Goal: Task Accomplishment & Management: Complete application form

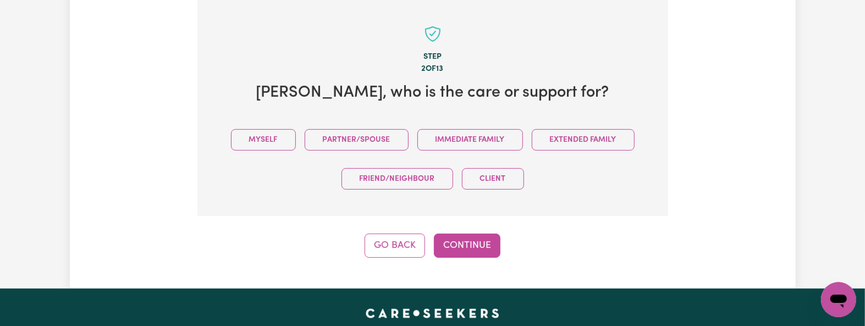
drag, startPoint x: 267, startPoint y: 136, endPoint x: 313, endPoint y: 187, distance: 68.5
click at [269, 135] on button "Myself" at bounding box center [263, 139] width 65 height 21
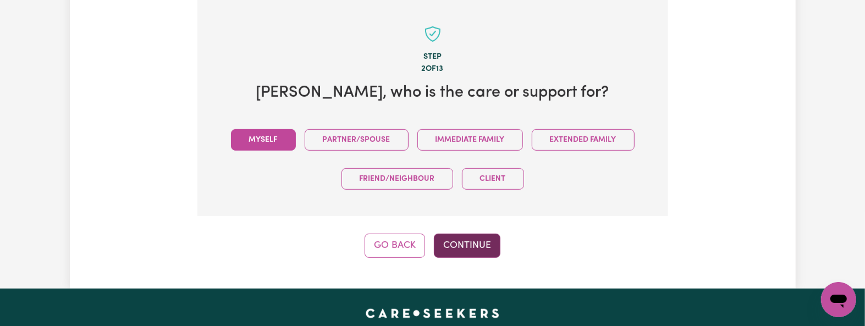
click at [473, 243] on button "Continue" at bounding box center [467, 246] width 67 height 24
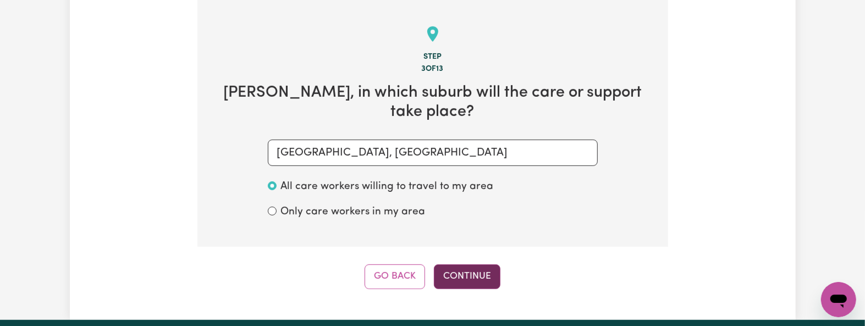
click at [460, 265] on button "Continue" at bounding box center [467, 277] width 67 height 24
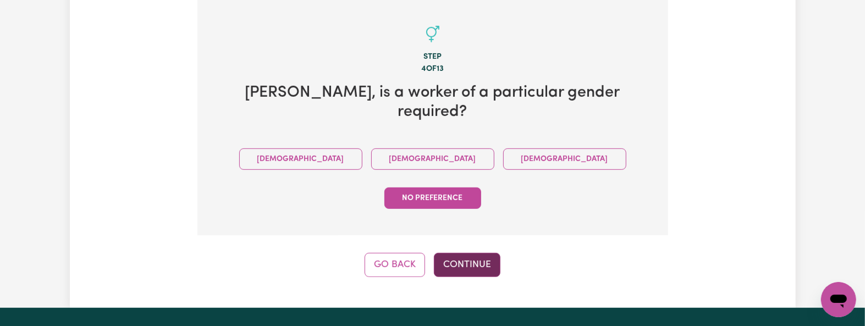
click at [456, 253] on button "Continue" at bounding box center [467, 265] width 67 height 24
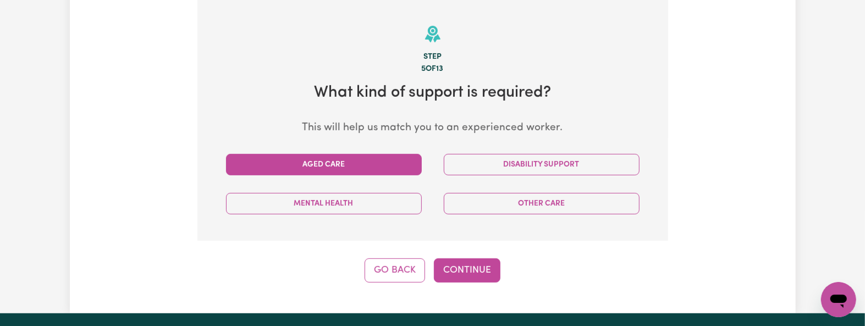
click at [344, 157] on button "Aged Care" at bounding box center [324, 164] width 196 height 21
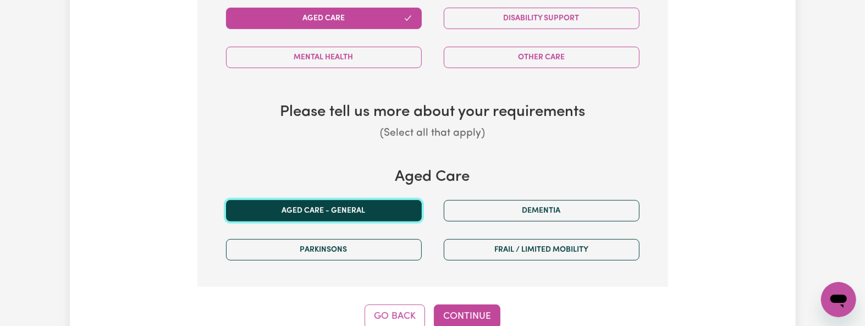
click at [321, 213] on button "Aged care - General" at bounding box center [324, 210] width 196 height 21
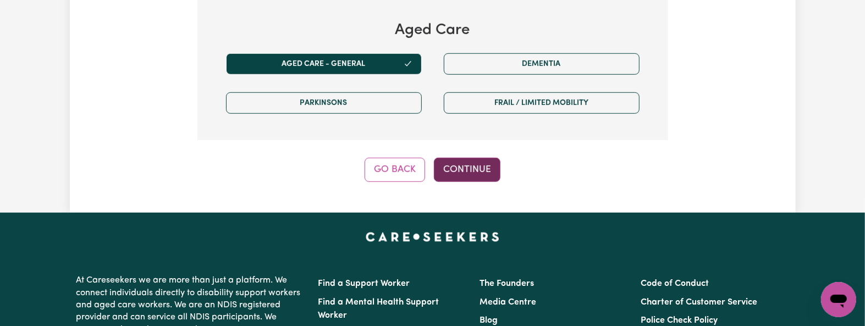
click at [465, 176] on button "Continue" at bounding box center [467, 170] width 67 height 24
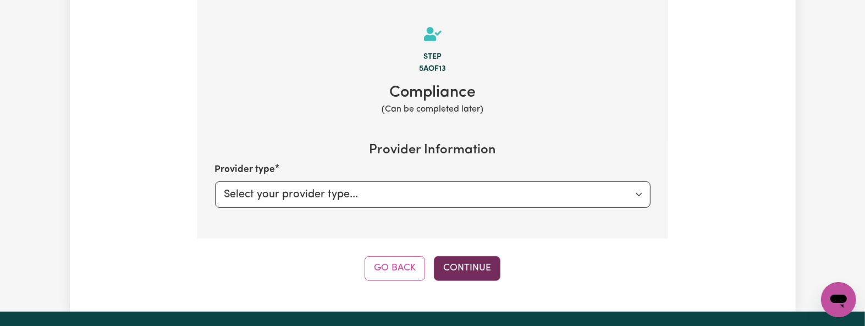
click at [496, 267] on button "Continue" at bounding box center [467, 268] width 67 height 24
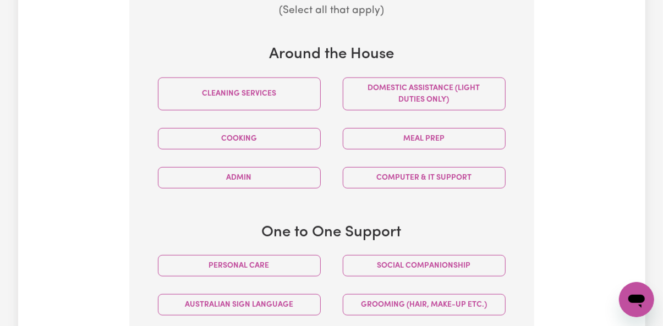
scroll to position [557, 0]
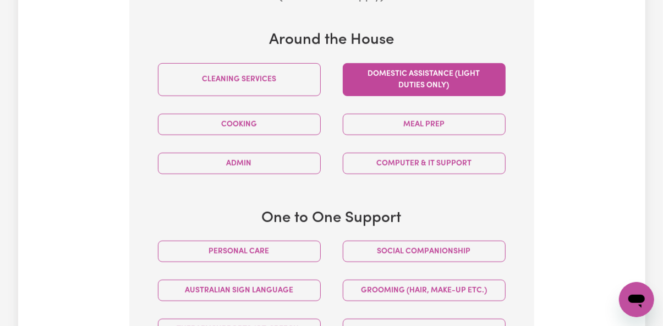
drag, startPoint x: 258, startPoint y: 74, endPoint x: 350, endPoint y: 73, distance: 92.4
click at [262, 74] on button "Cleaning services" at bounding box center [239, 79] width 163 height 33
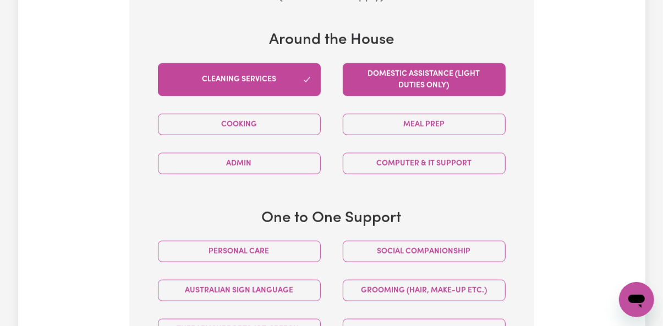
click at [442, 84] on button "Domestic assistance (light duties only)" at bounding box center [424, 79] width 163 height 33
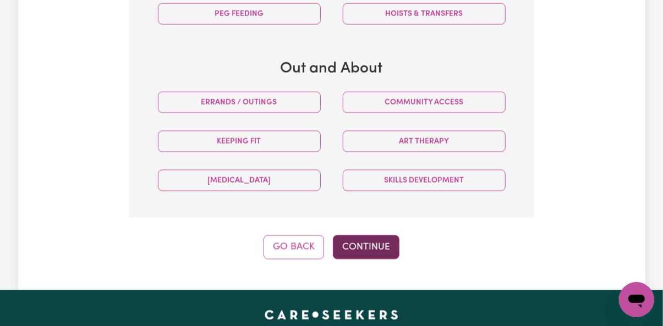
click at [344, 251] on button "Continue" at bounding box center [366, 247] width 67 height 24
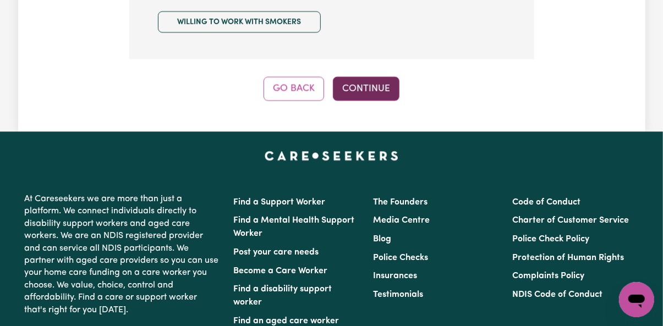
click at [359, 84] on button "Continue" at bounding box center [366, 88] width 67 height 24
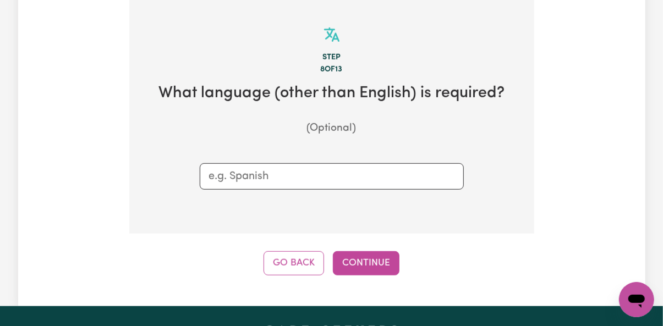
click at [326, 252] on div "Step 8 of 13 What language (other than English) is required? (Optional) Go Back…" at bounding box center [331, 137] width 405 height 277
click at [355, 260] on button "Continue" at bounding box center [366, 263] width 67 height 24
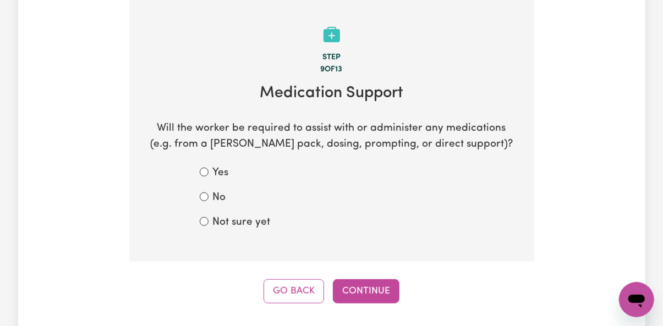
click at [261, 222] on label "Not sure yet" at bounding box center [242, 223] width 58 height 16
click at [208, 222] on input "Not sure yet" at bounding box center [204, 221] width 9 height 9
radio input "true"
click at [389, 293] on button "Continue" at bounding box center [366, 291] width 67 height 24
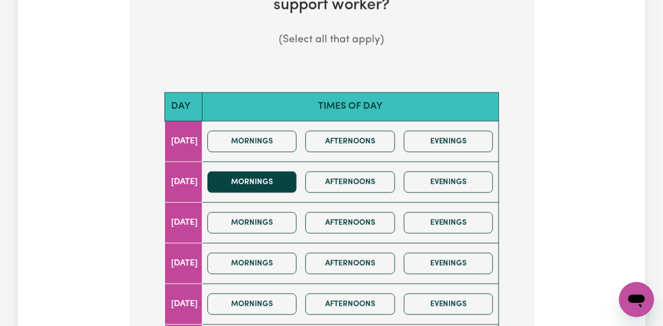
scroll to position [586, 0]
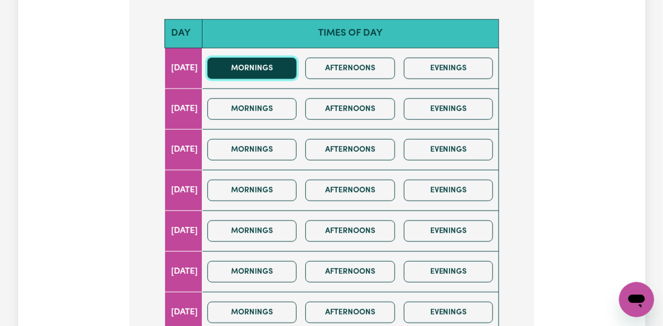
click at [279, 67] on button "Mornings" at bounding box center [252, 68] width 90 height 21
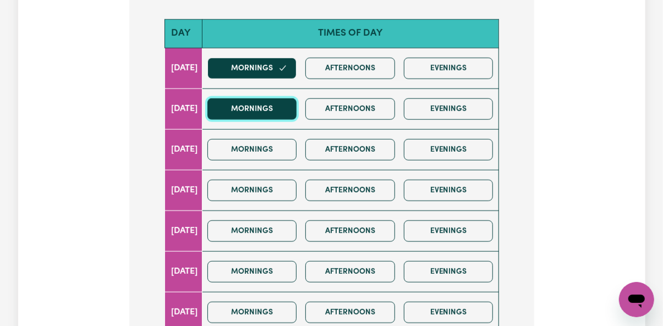
click at [276, 107] on button "Mornings" at bounding box center [252, 108] width 90 height 21
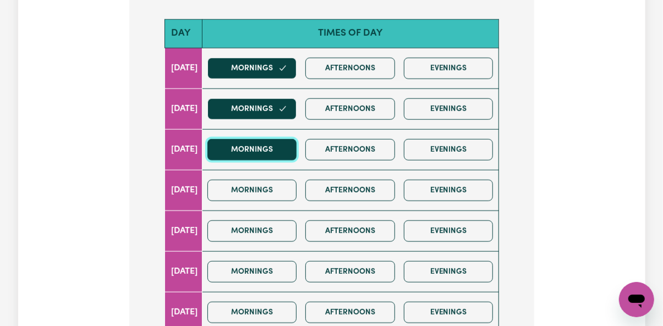
click at [267, 150] on button "Mornings" at bounding box center [252, 149] width 90 height 21
click at [258, 206] on div "Mornings Afternoons Evenings" at bounding box center [350, 190] width 295 height 39
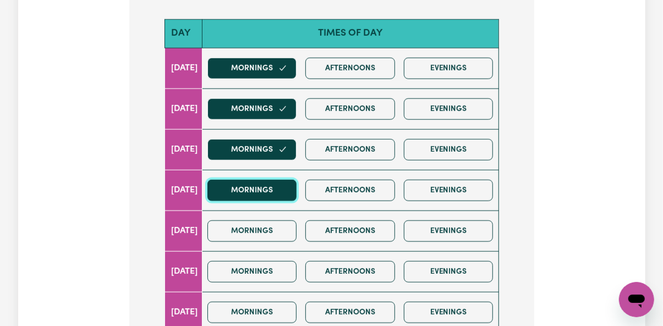
click at [265, 196] on button "Mornings" at bounding box center [252, 190] width 90 height 21
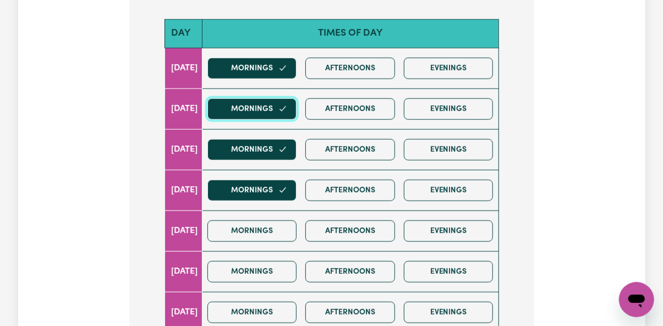
click at [265, 110] on button "Mornings" at bounding box center [252, 108] width 90 height 21
click at [269, 113] on button "Mornings" at bounding box center [252, 108] width 90 height 21
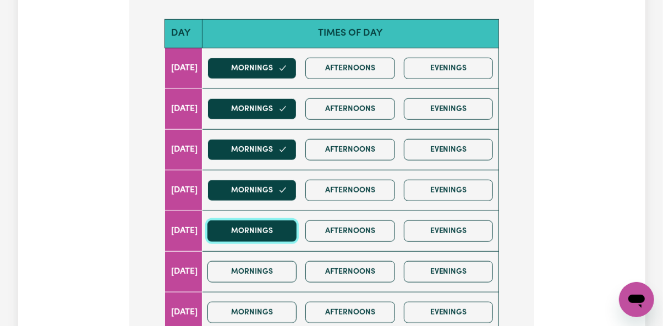
click at [247, 236] on button "Mornings" at bounding box center [252, 231] width 90 height 21
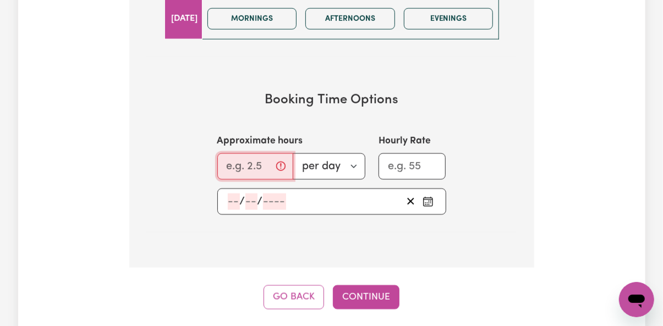
click at [234, 168] on input "Approximate hours" at bounding box center [255, 166] width 76 height 26
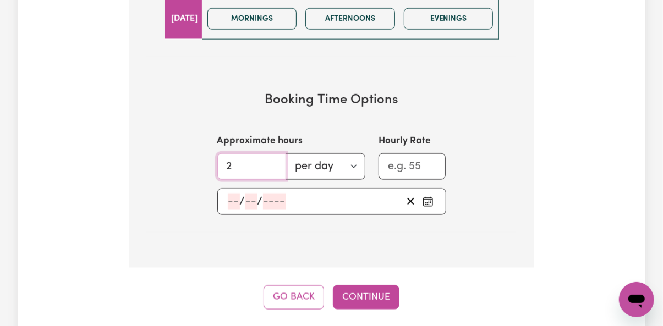
type input "2"
click at [429, 200] on icon "Pick an approximate start date" at bounding box center [427, 200] width 9 height 0
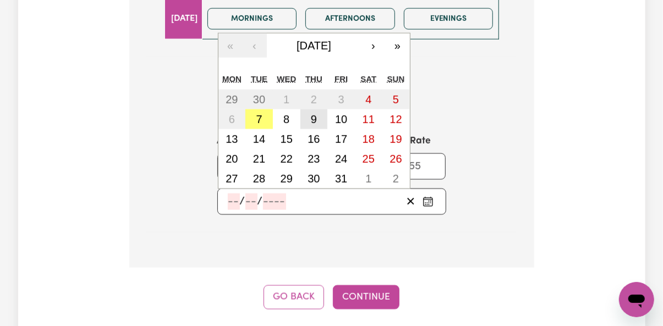
drag, startPoint x: 316, startPoint y: 124, endPoint x: 310, endPoint y: 135, distance: 12.3
click at [316, 123] on abbr "9" at bounding box center [314, 119] width 6 height 12
type input "[DATE]"
type input "9"
type input "10"
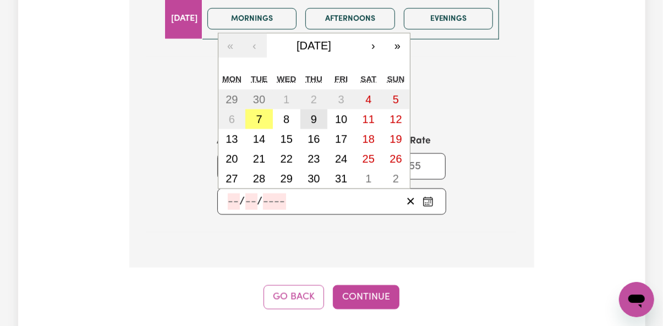
type input "2025"
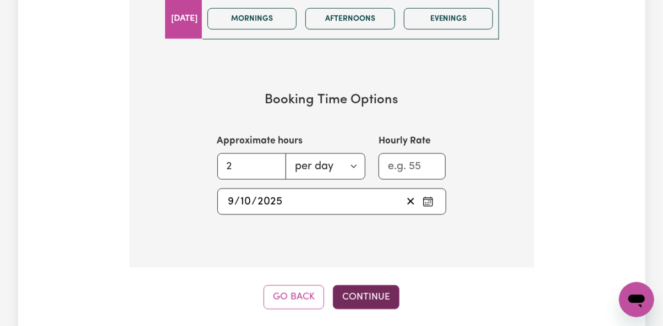
click at [346, 298] on button "Continue" at bounding box center [366, 297] width 67 height 24
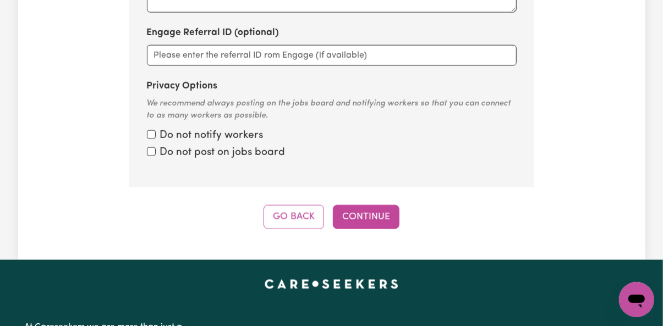
scroll to position [406, 0]
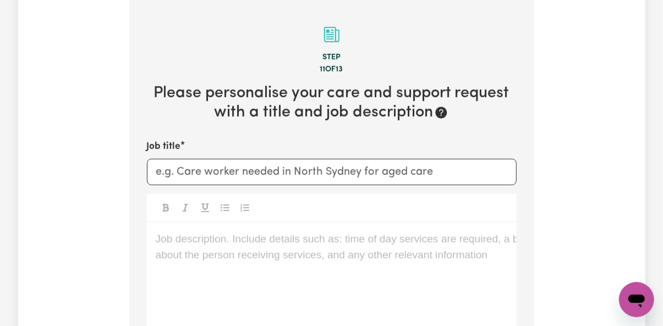
click at [202, 234] on p "Job description. Include details such as: time of day services are required, a …" at bounding box center [332, 240] width 352 height 16
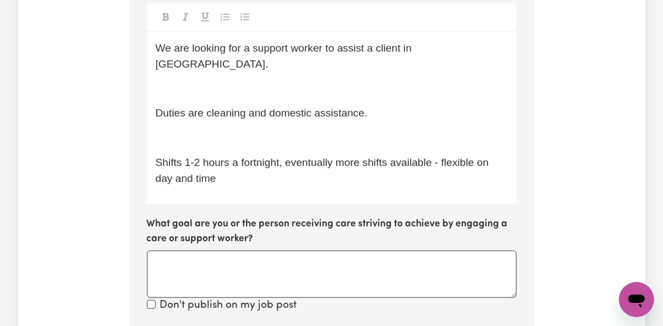
scroll to position [524, 0]
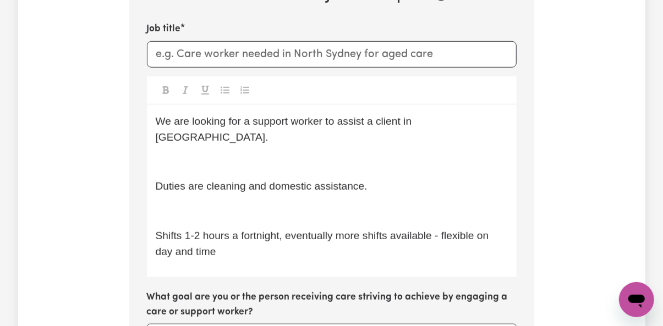
click at [198, 154] on p "﻿" at bounding box center [332, 162] width 352 height 16
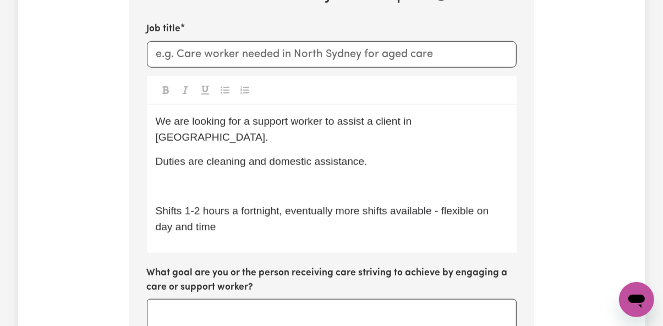
click at [195, 181] on div "We are looking for a support worker to assist a client in [GEOGRAPHIC_DATA]. Du…" at bounding box center [332, 179] width 370 height 148
click at [205, 179] on p "﻿" at bounding box center [332, 187] width 352 height 16
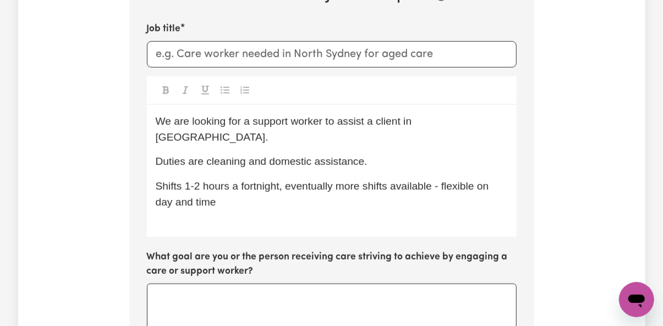
click at [221, 211] on div "We are looking for a support worker to assist a client in [GEOGRAPHIC_DATA]. Du…" at bounding box center [332, 171] width 370 height 132
click at [179, 249] on div "Job title We are looking for a support worker to assist a client in [GEOGRAPHIC…" at bounding box center [332, 184] width 370 height 324
click at [188, 223] on div "We are looking for a support worker to assist a client in [GEOGRAPHIC_DATA]. Du…" at bounding box center [332, 171] width 370 height 132
click at [216, 220] on div "We are looking for a support worker to assist a client in [GEOGRAPHIC_DATA]. Du…" at bounding box center [332, 171] width 370 height 132
click at [238, 195] on p "Shifts 1-2 hours a fortnight, eventually more shifts available - flexible on da…" at bounding box center [332, 195] width 352 height 32
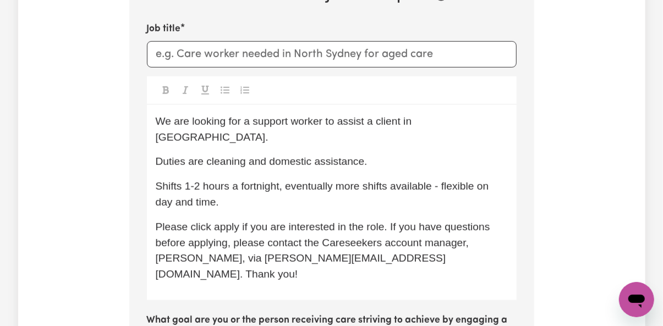
click at [477, 234] on p "Please click apply if you are interested in the role. If you have questions bef…" at bounding box center [332, 250] width 352 height 63
click at [185, 247] on span "Please click apply if you are interested in the role. If you have questions bef…" at bounding box center [324, 250] width 337 height 59
click at [266, 180] on span "Shifts 1-2 hours a fortnight, eventually more shifts available - flexible on da…" at bounding box center [324, 193] width 336 height 27
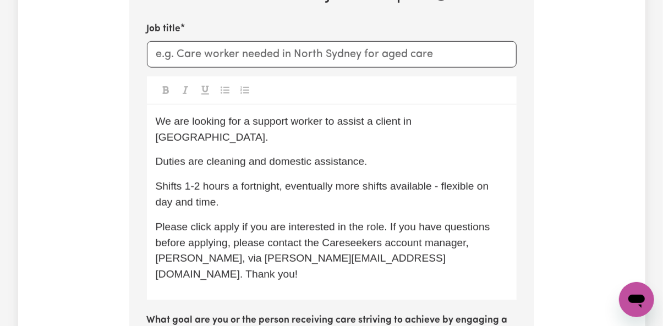
click at [206, 156] on span "Duties are cleaning and domestic assistance." at bounding box center [262, 162] width 212 height 12
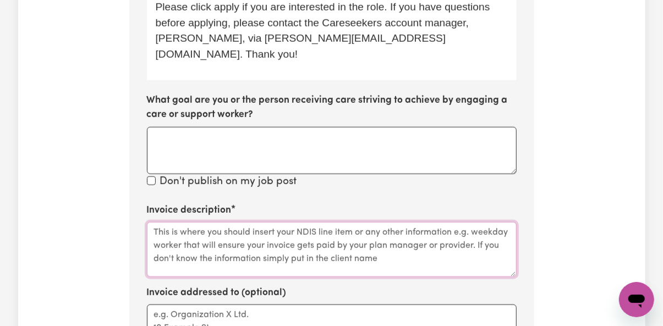
click at [184, 222] on textarea "Invoice description" at bounding box center [332, 249] width 370 height 55
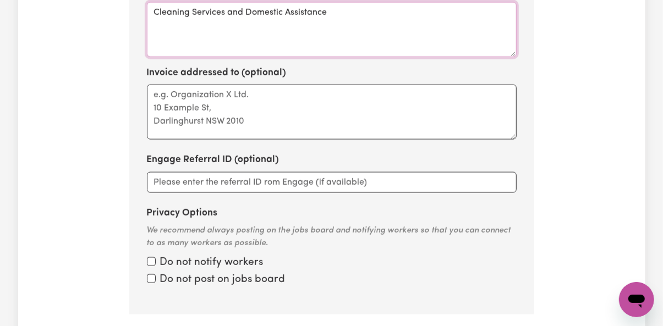
scroll to position [1110, 0]
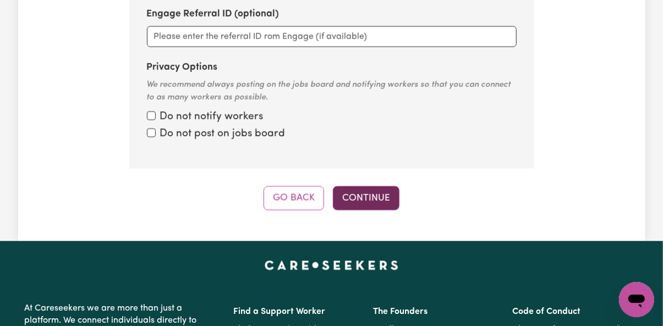
type textarea "Cleaning Services and Domestic Assistance"
click at [350, 186] on button "Continue" at bounding box center [366, 198] width 67 height 24
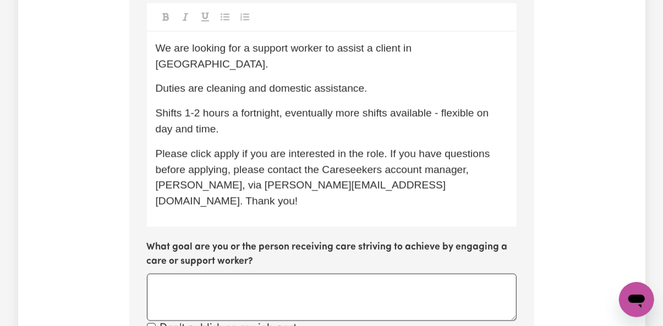
scroll to position [450, 0]
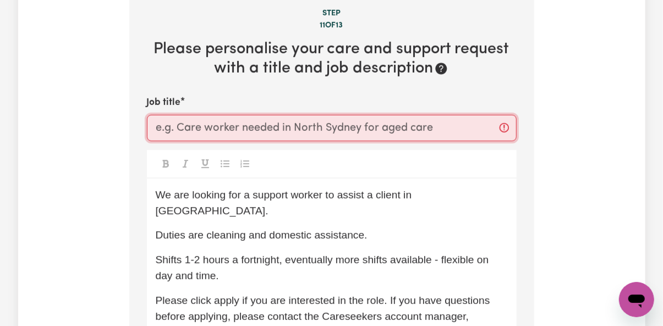
click at [210, 119] on input "Job title" at bounding box center [332, 128] width 370 height 26
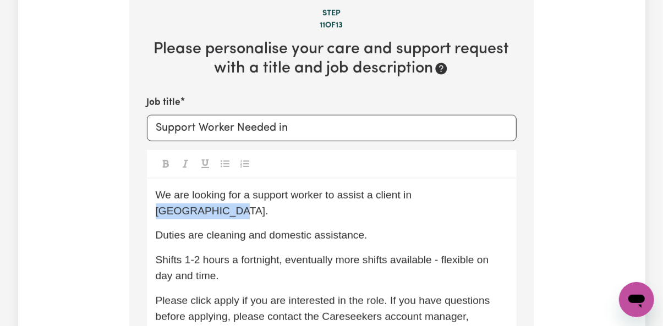
drag, startPoint x: 416, startPoint y: 199, endPoint x: 517, endPoint y: 195, distance: 100.7
copy span "Jimboomba QLD."
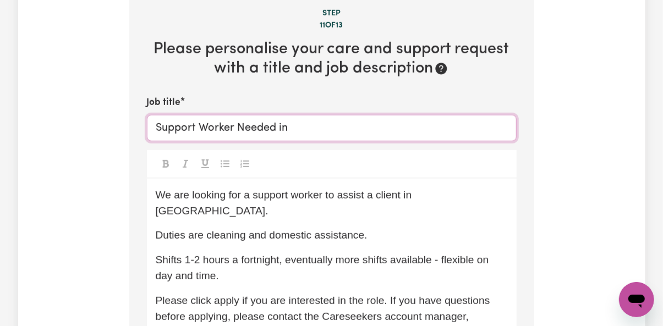
click at [353, 124] on input "Support Worker Needed in" at bounding box center [332, 128] width 370 height 26
paste input "Jimboomba QLD."
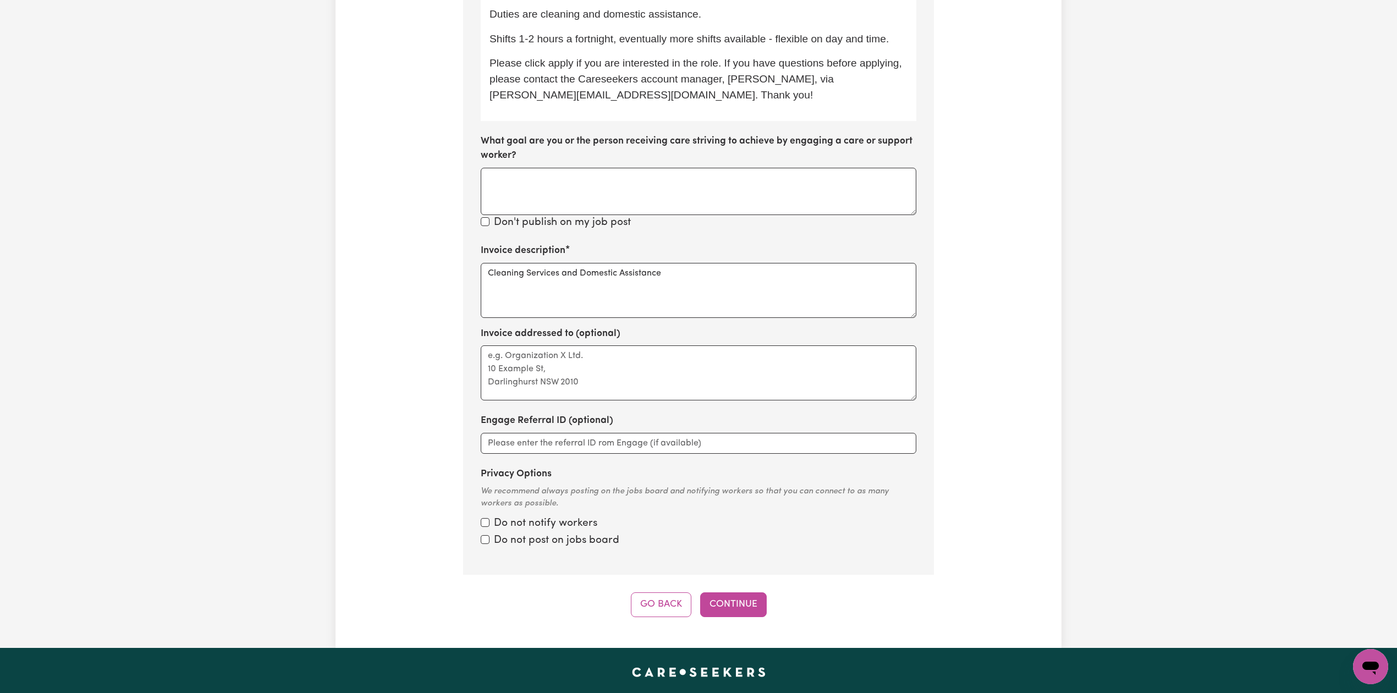
scroll to position [377, 0]
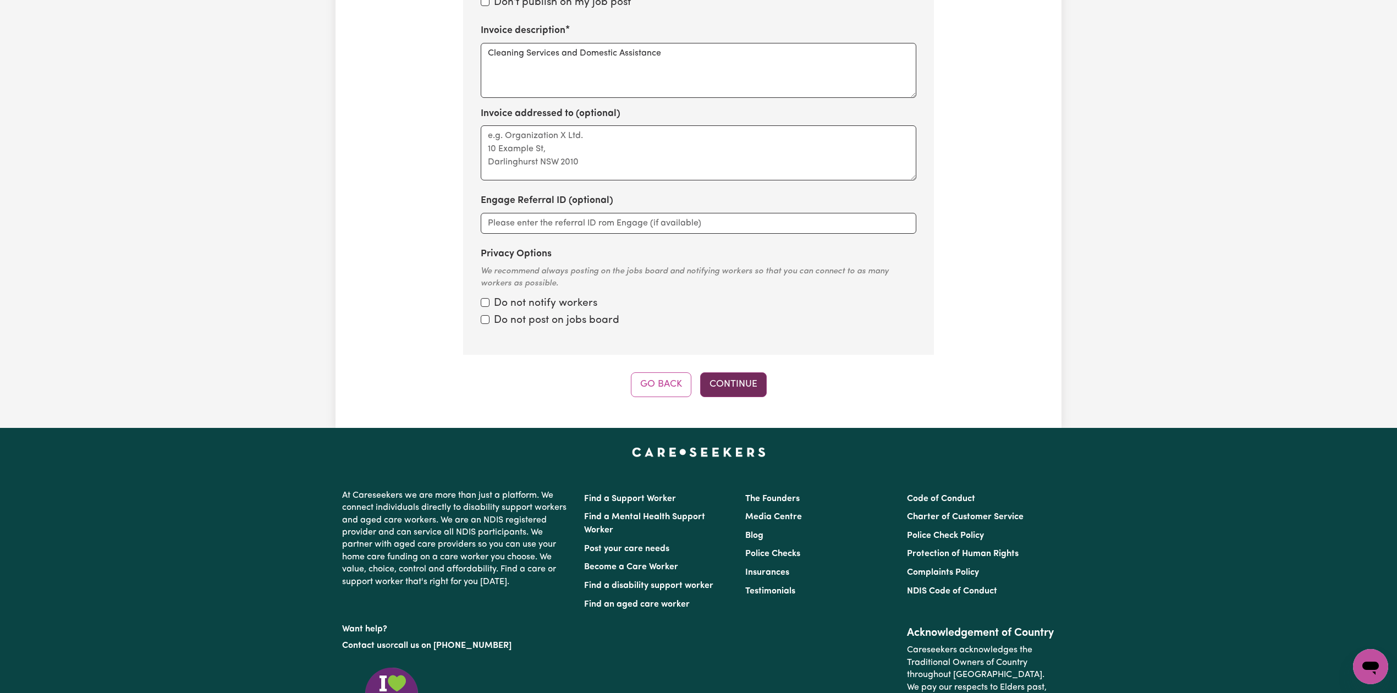
type input "Support Worker Needed in [GEOGRAPHIC_DATA] QLD"
click at [746, 326] on button "Continue" at bounding box center [733, 384] width 67 height 24
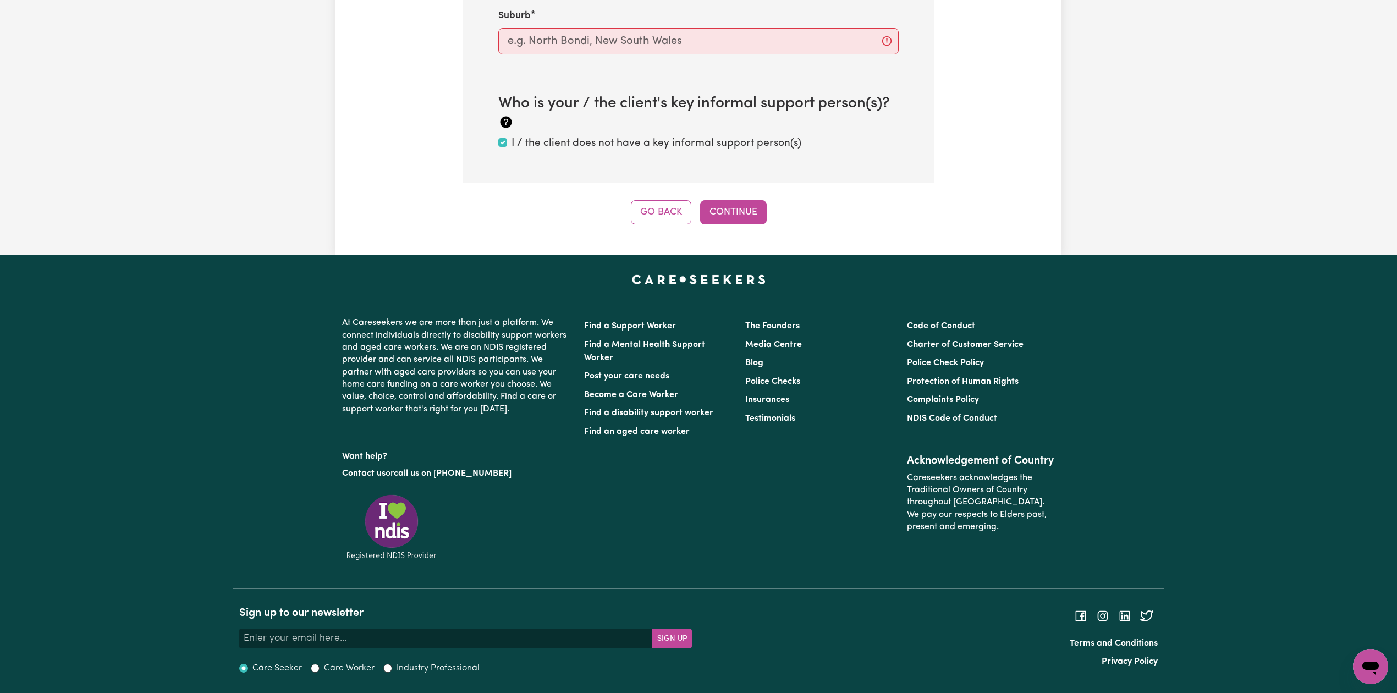
scroll to position [348, 0]
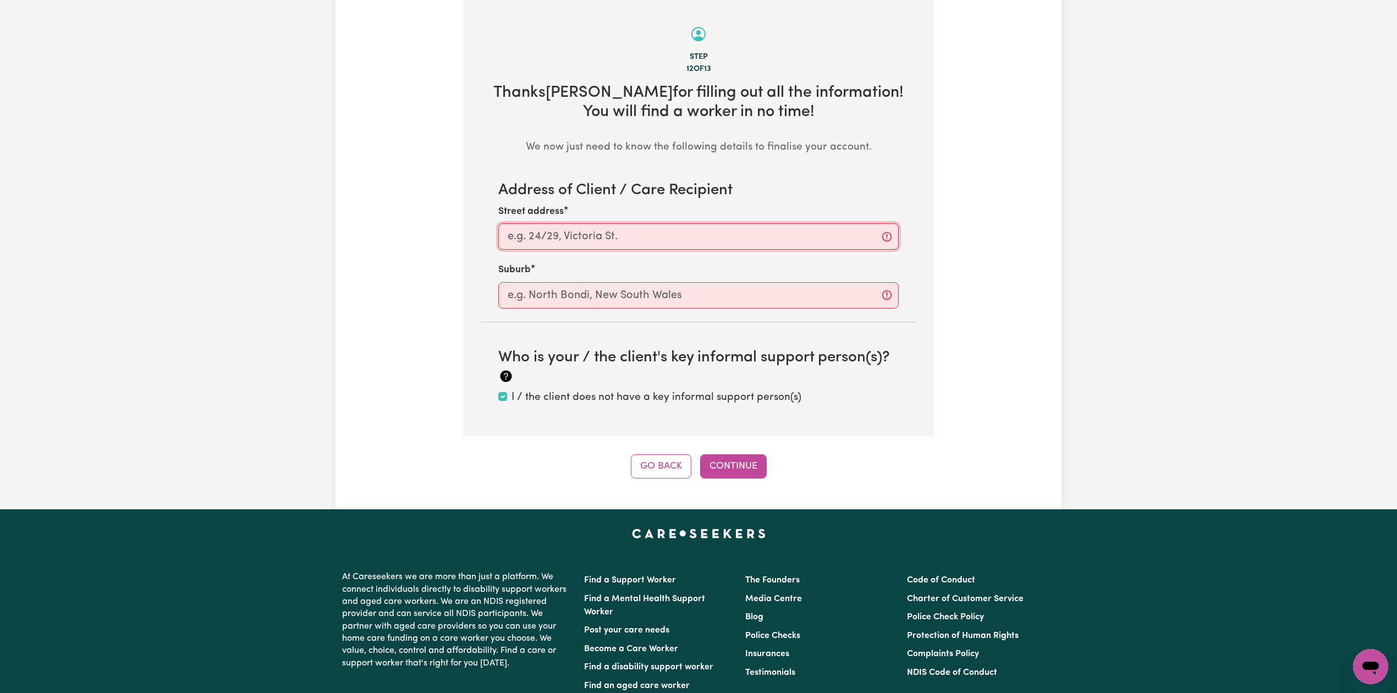
click at [570, 239] on input "Street address" at bounding box center [698, 236] width 400 height 26
paste input "Jimboomba QLD."
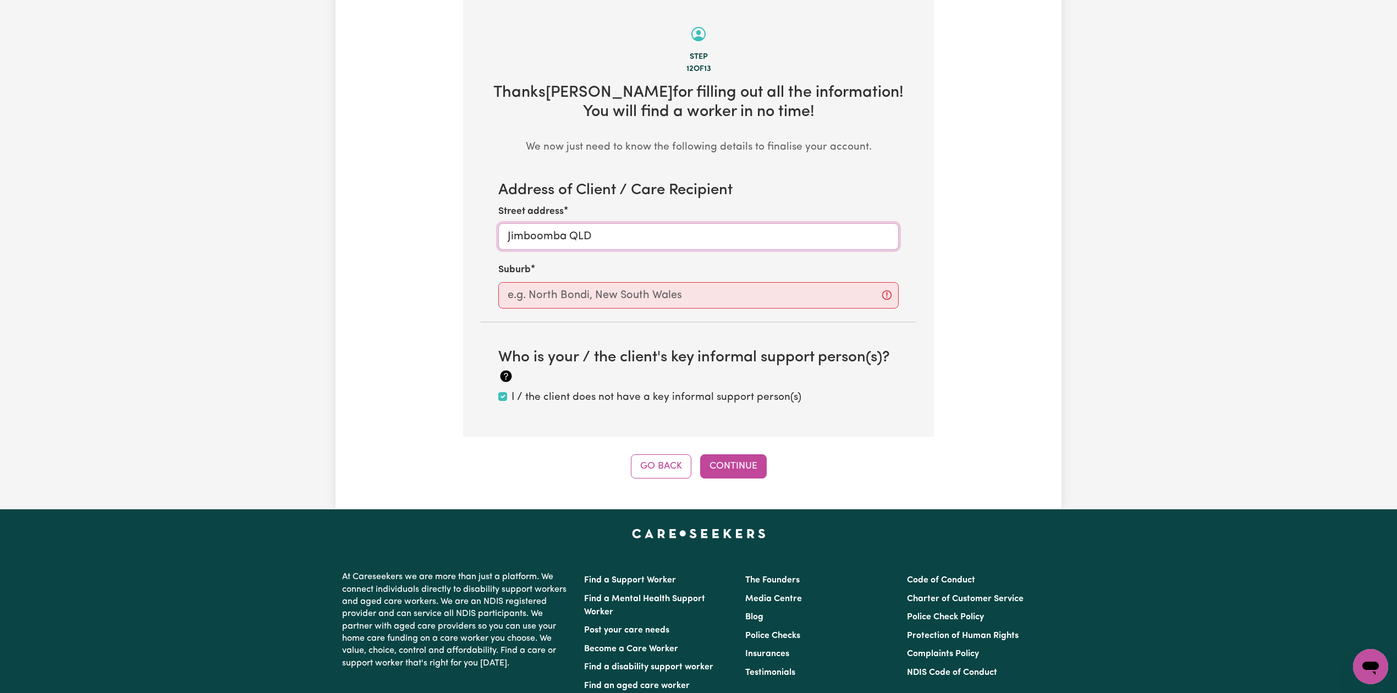
click at [538, 238] on input "Jimboomba QLD" at bounding box center [698, 236] width 400 height 26
type input "Jimboomba QLD"
click at [536, 289] on input "text" at bounding box center [698, 295] width 400 height 26
paste input "Jimboomba"
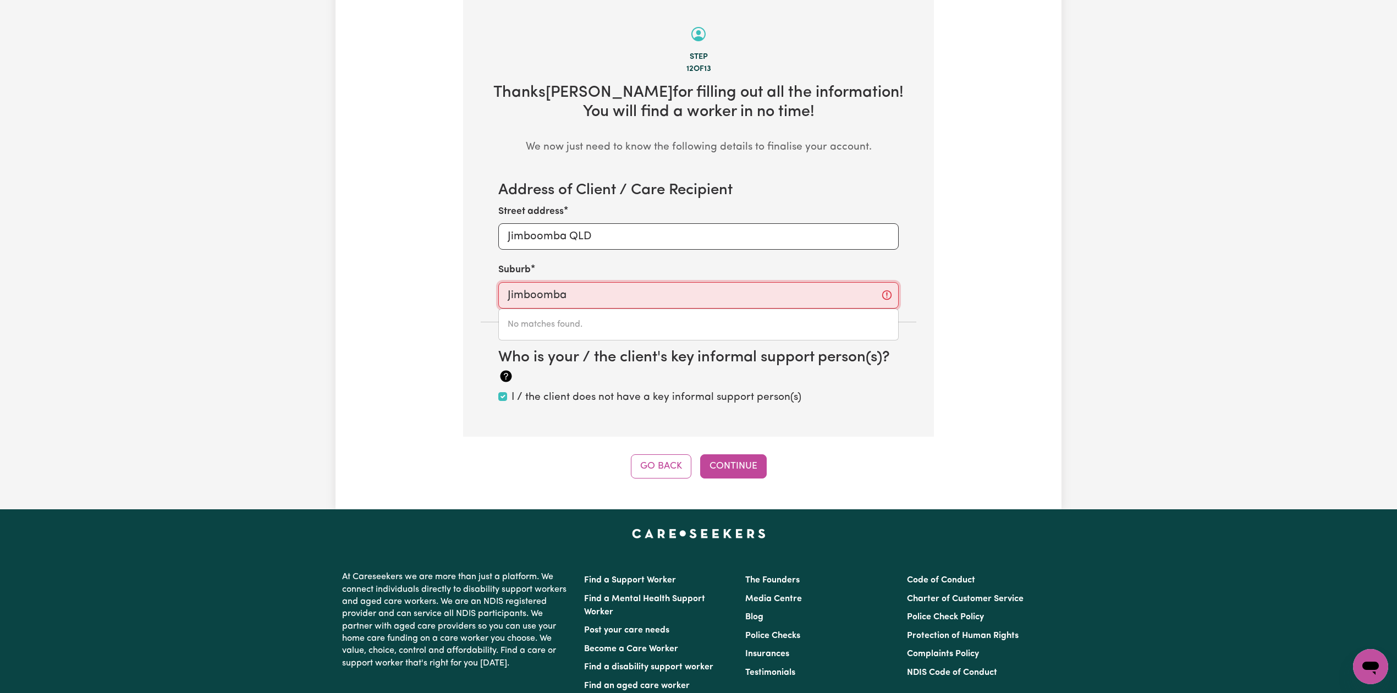
type input "Jimboomba"
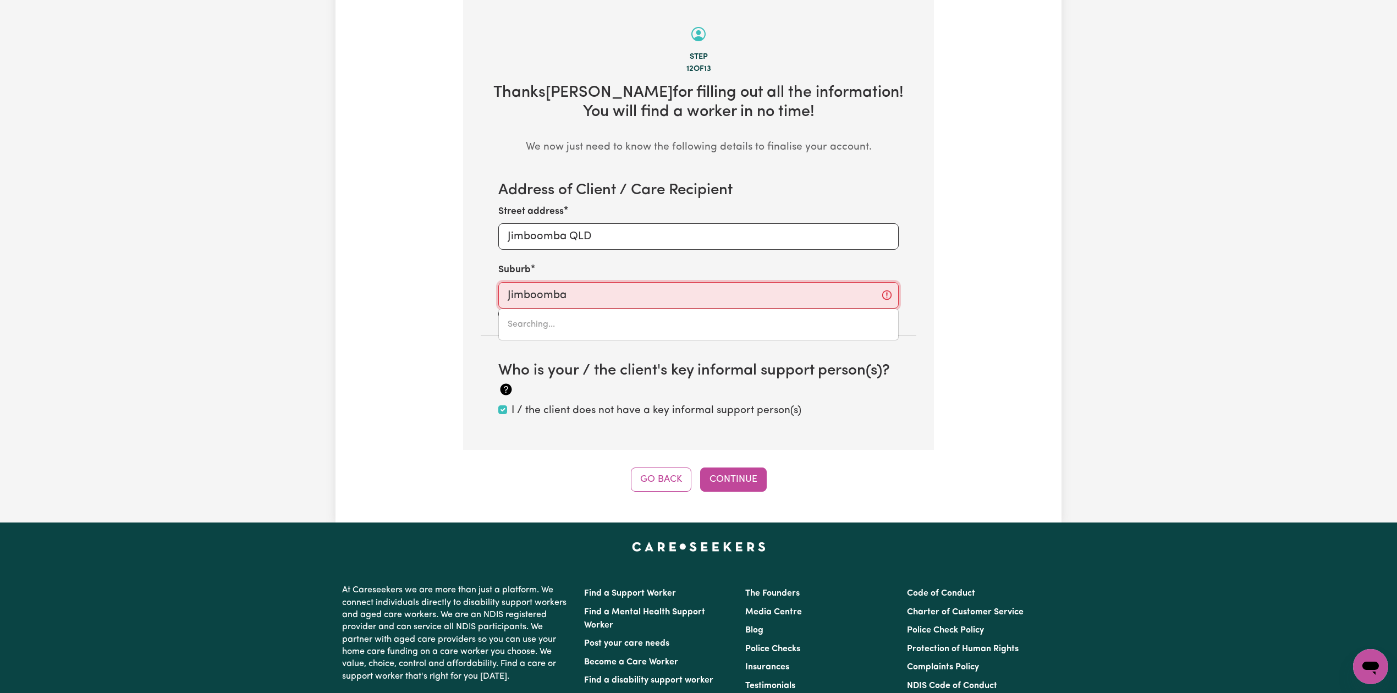
type input "[GEOGRAPHIC_DATA], [GEOGRAPHIC_DATA], 4280"
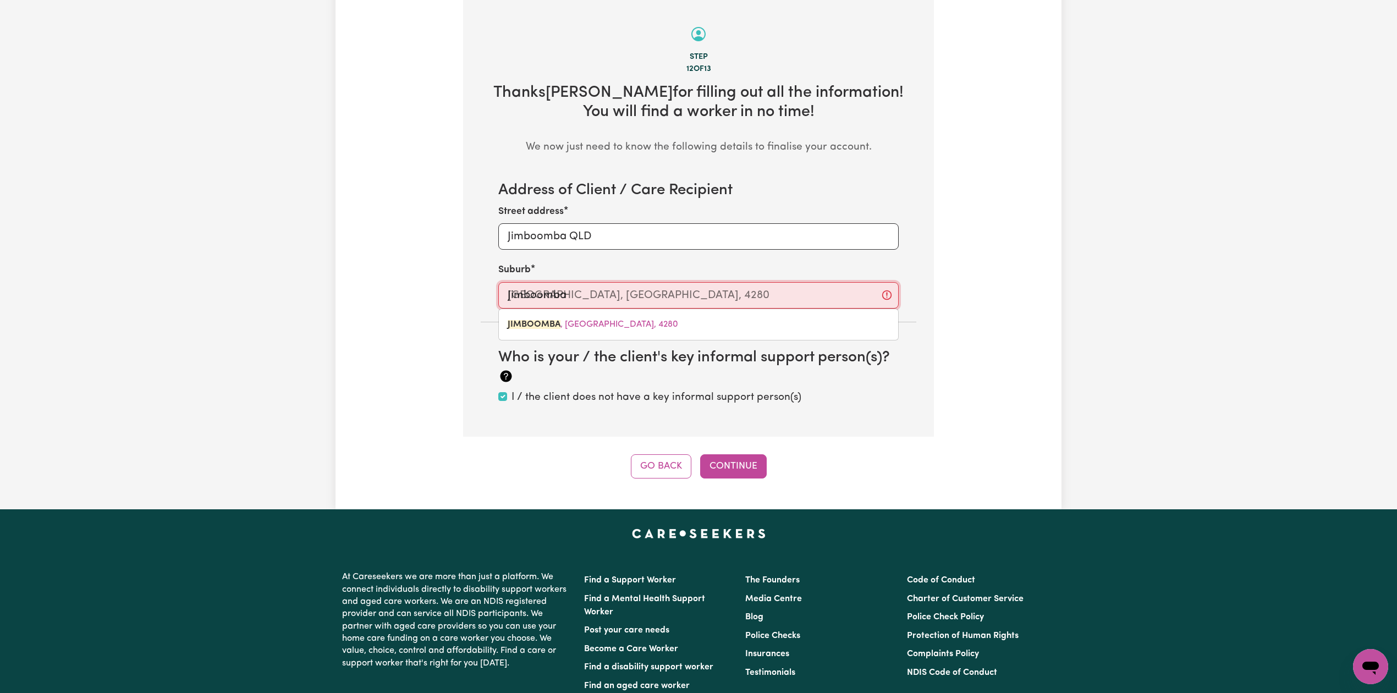
click at [568, 326] on link "JIMBOOMBA , [GEOGRAPHIC_DATA], 4280" at bounding box center [698, 324] width 399 height 22
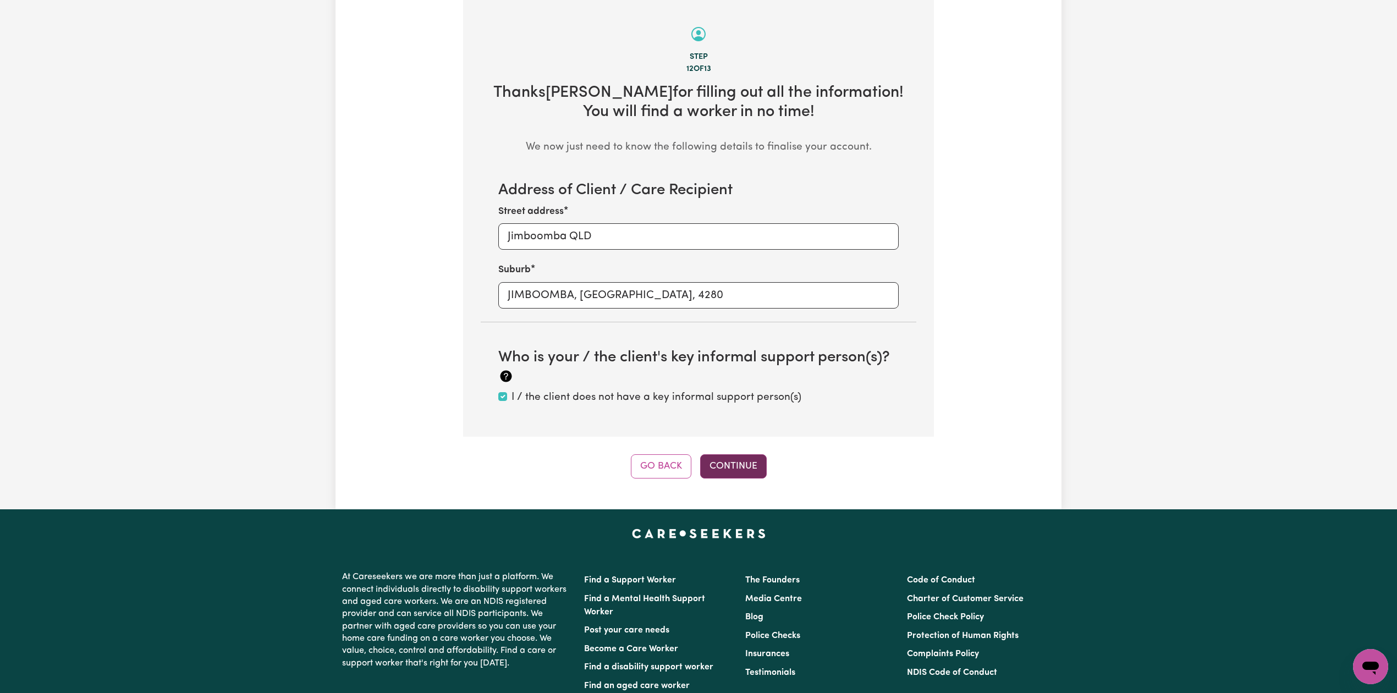
click at [755, 326] on button "Continue" at bounding box center [733, 466] width 67 height 24
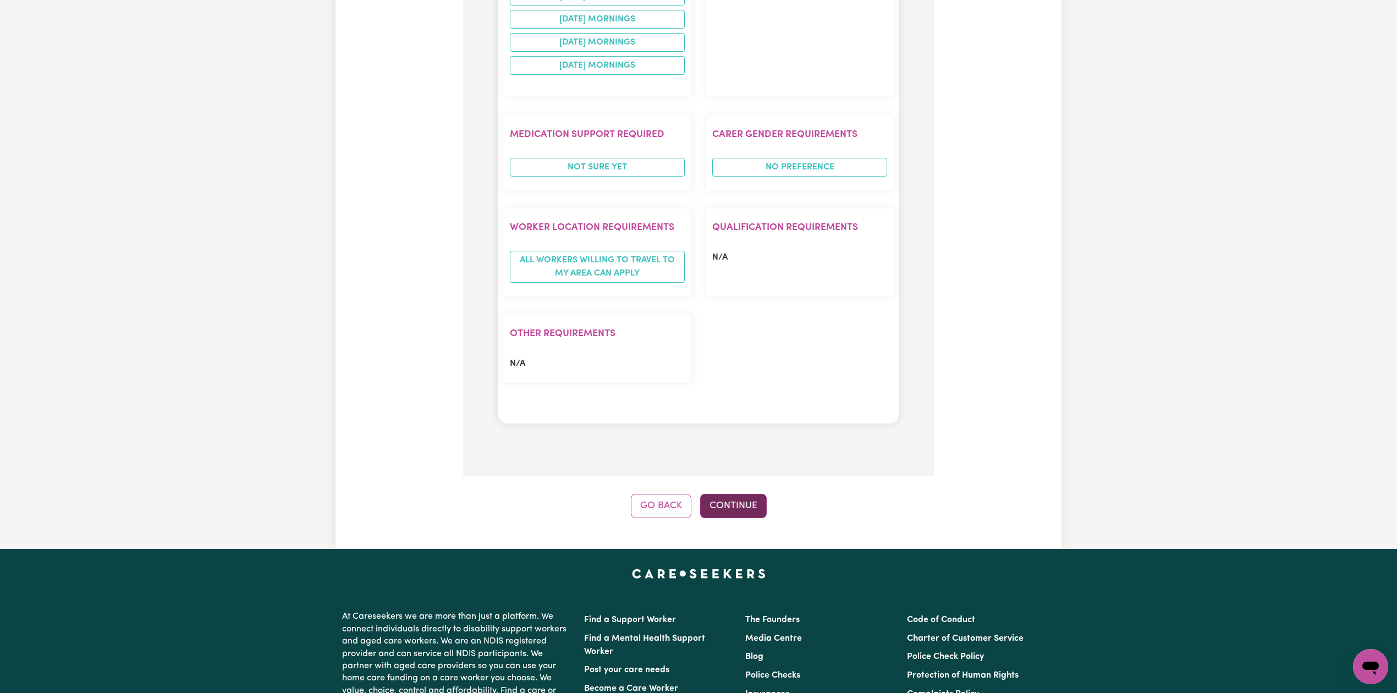
click at [751, 326] on button "Continue" at bounding box center [733, 506] width 67 height 24
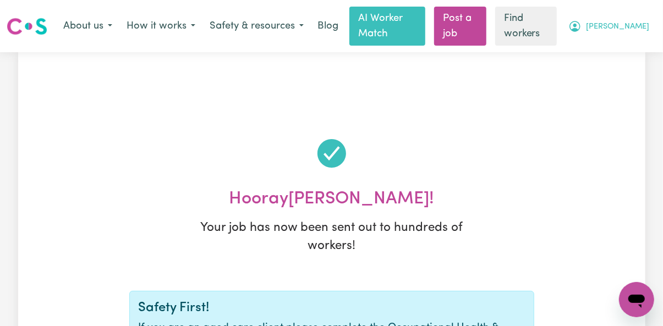
click at [621, 19] on button "[PERSON_NAME]" at bounding box center [608, 26] width 95 height 23
click at [616, 38] on div "My Dashboard Logout" at bounding box center [612, 59] width 88 height 42
click at [612, 44] on link "My Dashboard" at bounding box center [612, 49] width 87 height 21
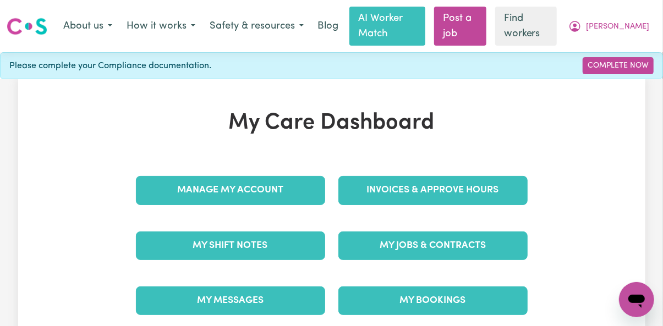
click at [390, 262] on div "My Jobs & Contracts" at bounding box center [433, 245] width 202 height 55
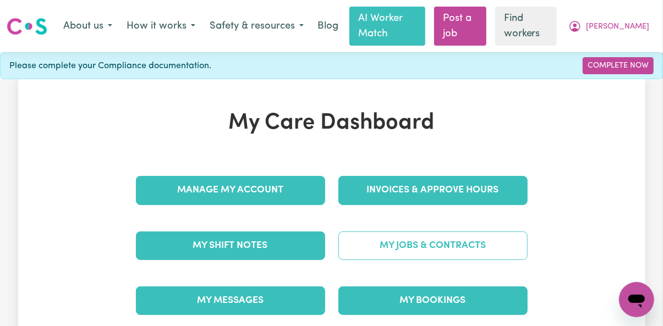
click at [396, 253] on link "My Jobs & Contracts" at bounding box center [432, 246] width 189 height 29
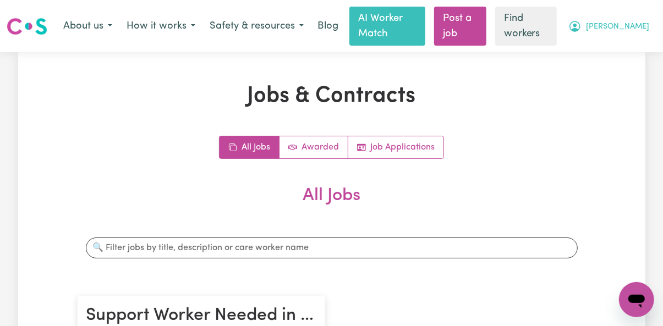
click at [631, 23] on span "[PERSON_NAME]" at bounding box center [617, 27] width 63 height 12
click at [599, 51] on link "My Dashboard" at bounding box center [612, 49] width 87 height 21
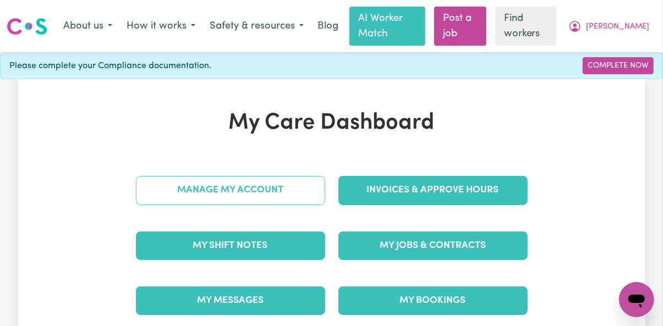
click at [249, 185] on link "Manage My Account" at bounding box center [230, 190] width 189 height 29
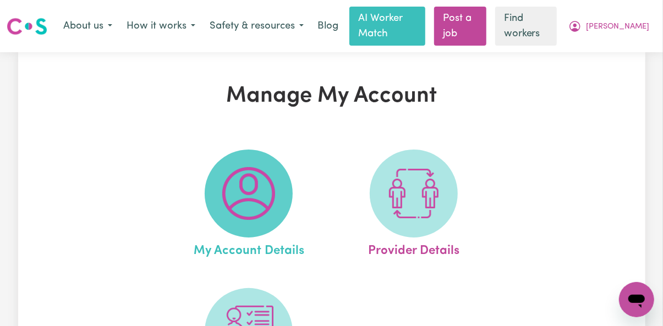
click at [250, 196] on img at bounding box center [248, 193] width 53 height 53
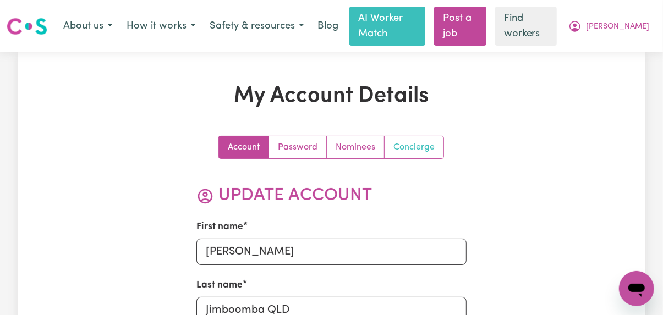
click at [427, 148] on link "Concierge" at bounding box center [413, 147] width 59 height 22
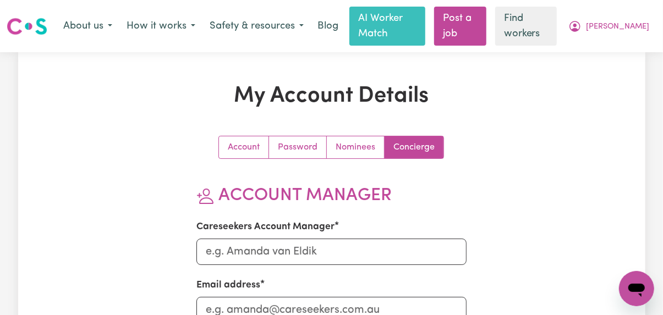
scroll to position [73, 0]
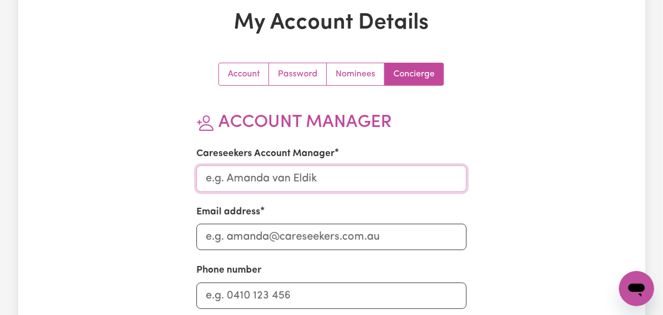
click at [209, 179] on input "Careseekers Account Manager" at bounding box center [331, 179] width 270 height 26
type input "[PERSON_NAME]"
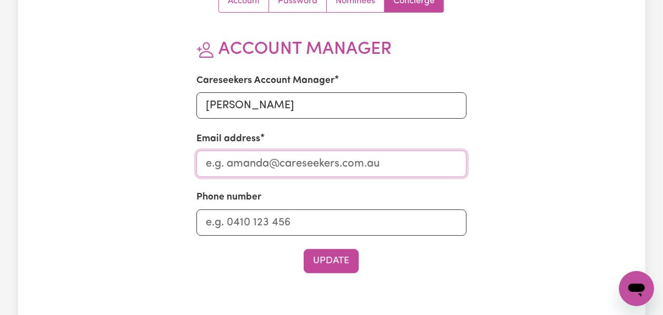
click at [235, 162] on input "Email address" at bounding box center [331, 164] width 270 height 26
type input "[PERSON_NAME][EMAIL_ADDRESS][DOMAIN_NAME]"
drag, startPoint x: 207, startPoint y: 222, endPoint x: 216, endPoint y: 231, distance: 12.4
click at [207, 222] on input "Phone number" at bounding box center [331, 223] width 270 height 26
type input "1300765465"
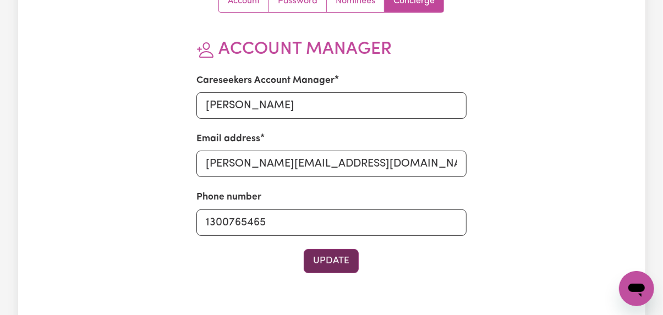
click at [309, 258] on button "Update" at bounding box center [331, 261] width 55 height 24
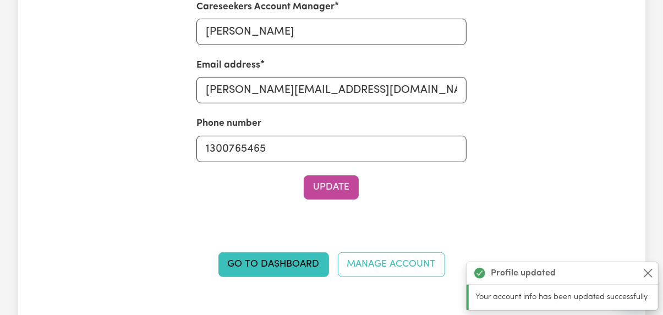
scroll to position [0, 0]
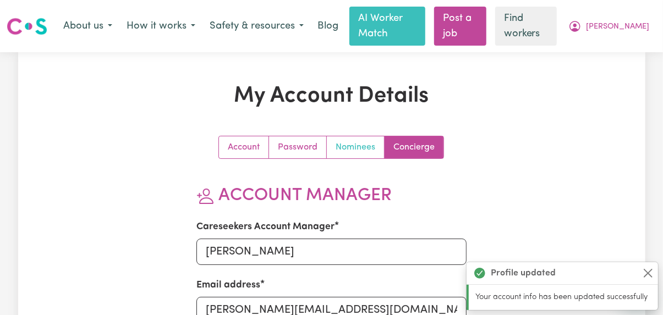
click at [349, 146] on link "Nominees" at bounding box center [356, 147] width 58 height 22
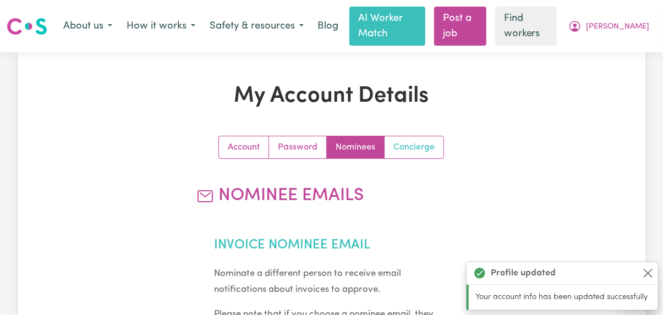
click at [399, 144] on link "Concierge" at bounding box center [413, 147] width 59 height 22
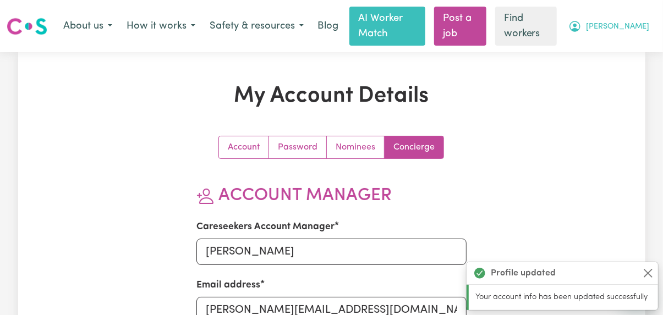
click at [632, 20] on button "[PERSON_NAME]" at bounding box center [608, 26] width 95 height 23
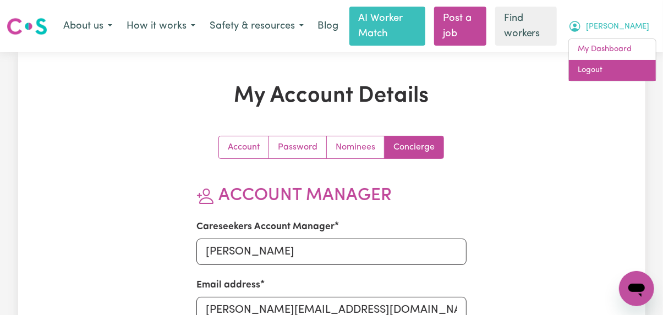
click at [612, 65] on link "Logout" at bounding box center [612, 70] width 87 height 21
